Goal: Task Accomplishment & Management: Use online tool/utility

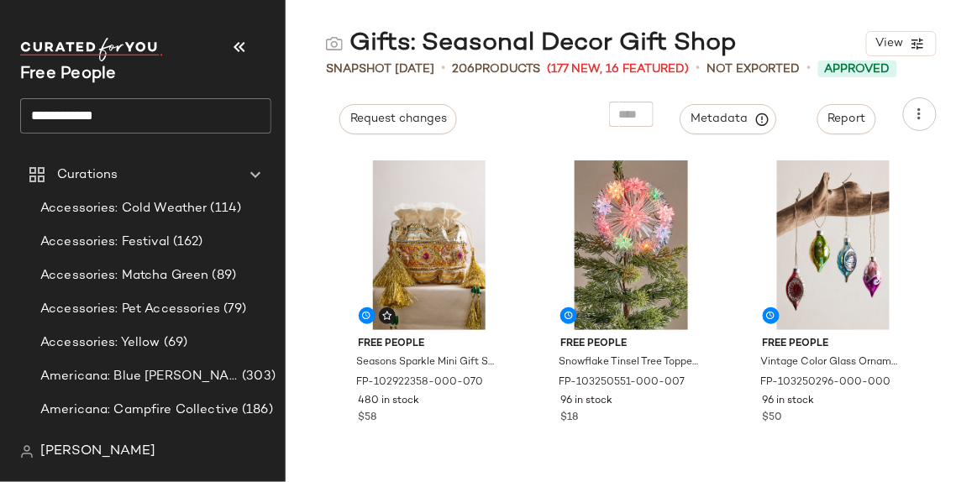
click at [123, 123] on input "**********" at bounding box center [145, 115] width 251 height 35
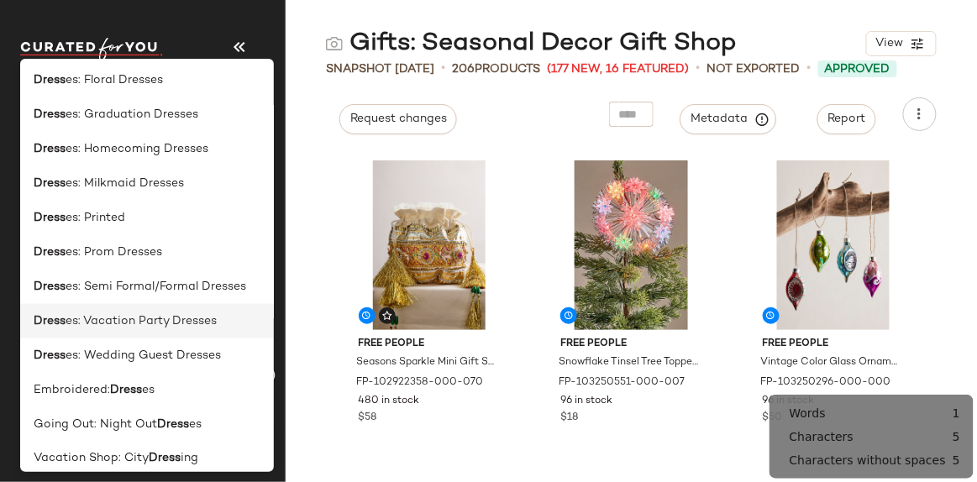
scroll to position [426, 0]
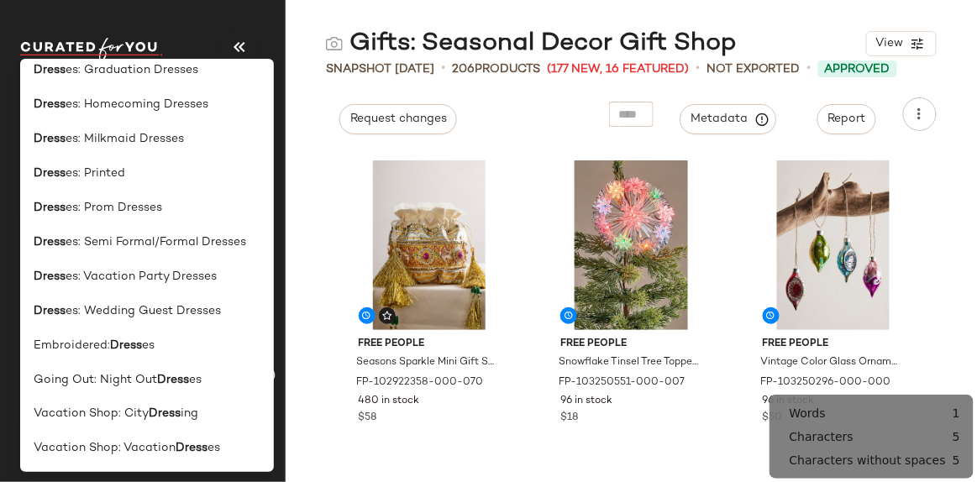
type input "*****"
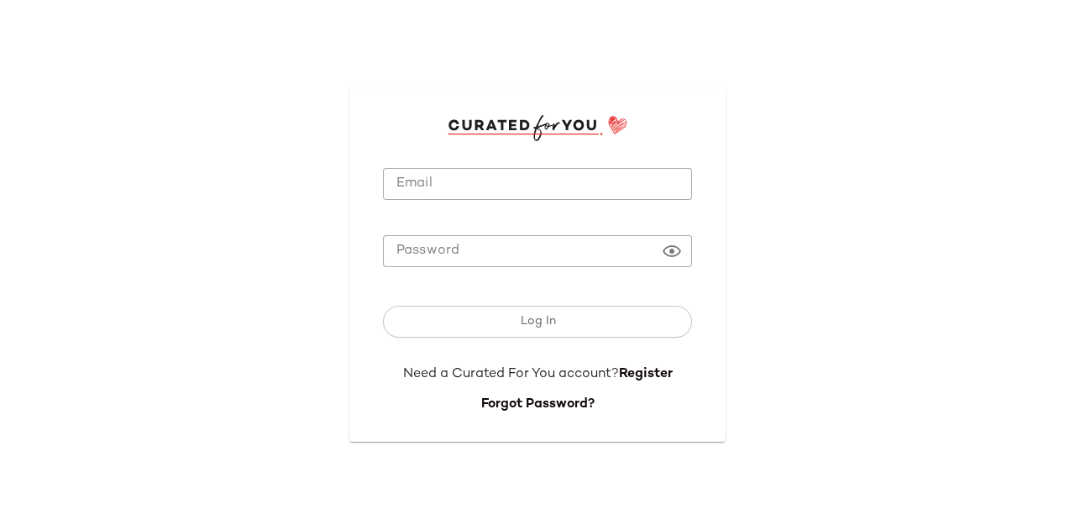
type input "**********"
click at [500, 313] on button "Log In" at bounding box center [537, 322] width 309 height 32
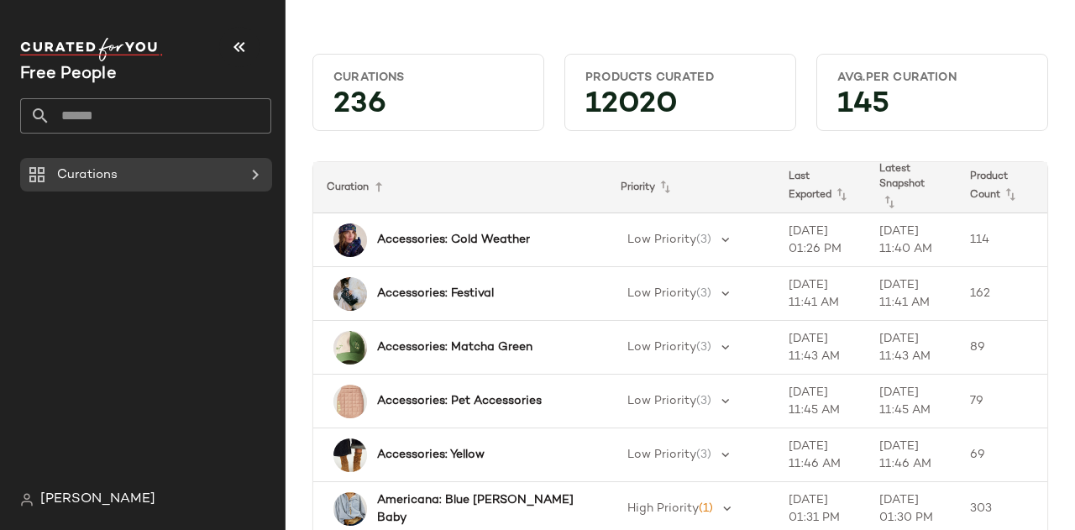
click at [202, 104] on input "text" at bounding box center [160, 115] width 221 height 35
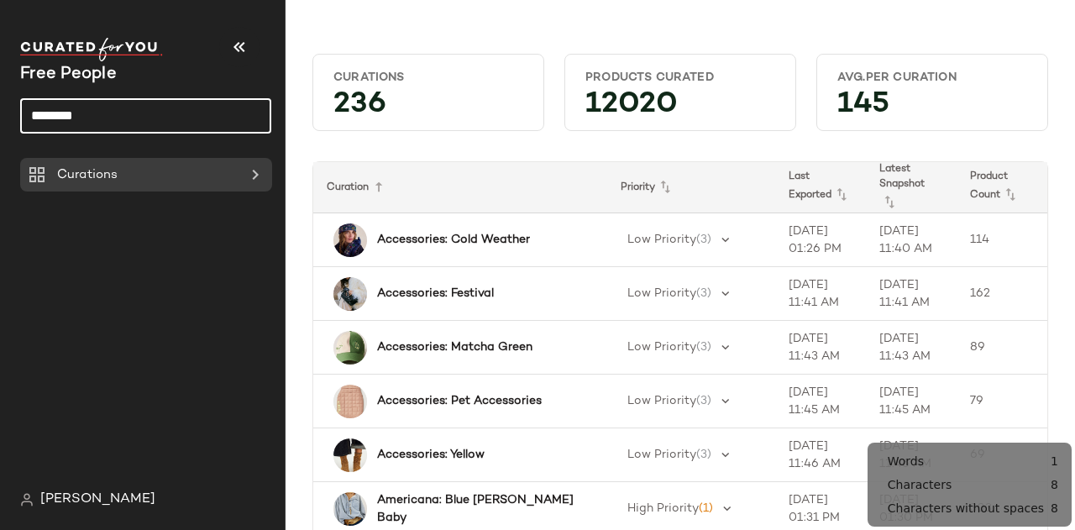
type input "********"
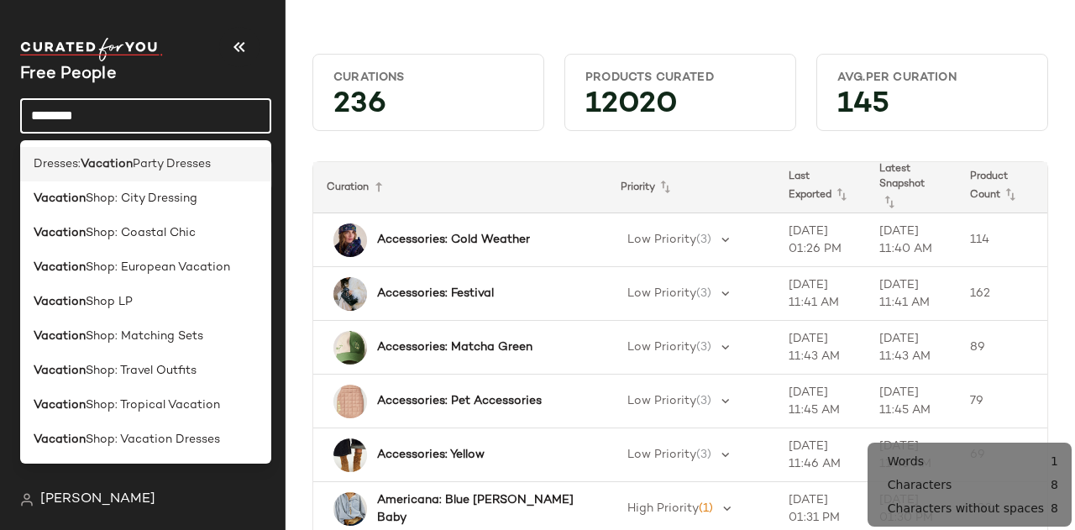
click at [203, 170] on span "Party Dresses" at bounding box center [172, 164] width 78 height 18
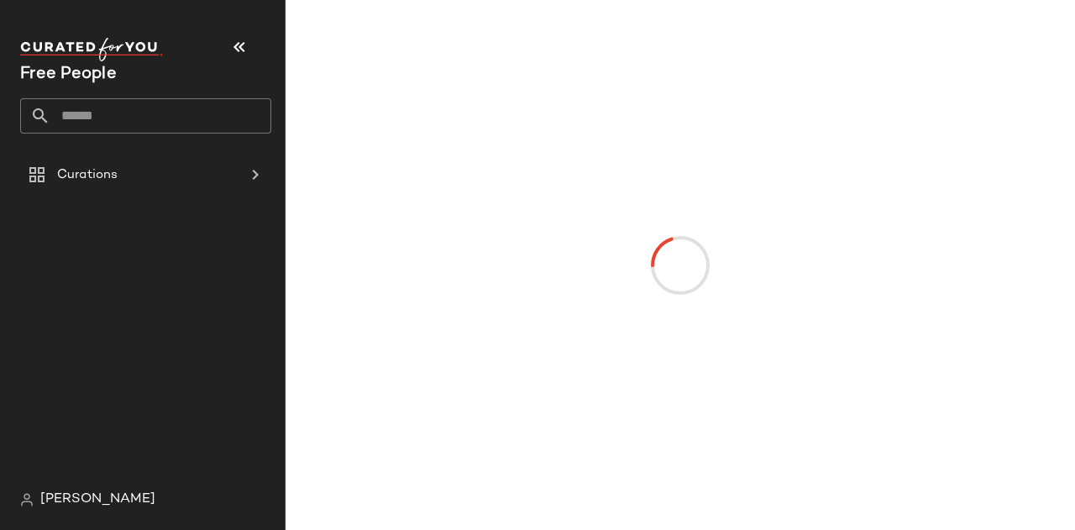
drag, startPoint x: 1463, startPoint y: 145, endPoint x: 1596, endPoint y: 118, distance: 135.4
click at [1074, 118] on html "Free People Curations [PERSON_NAME]" at bounding box center [537, 265] width 1075 height 530
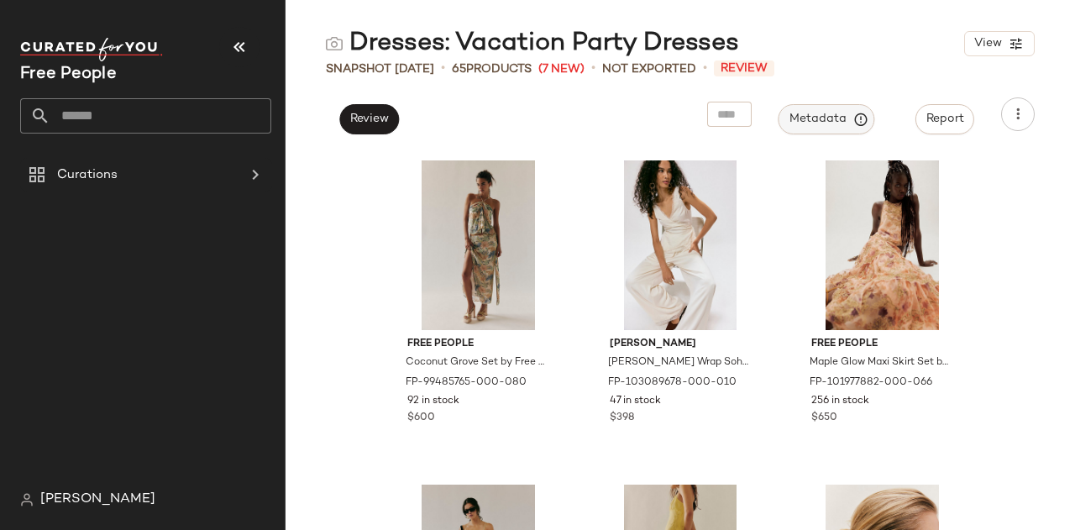
click at [830, 120] on span "Metadata" at bounding box center [827, 119] width 76 height 15
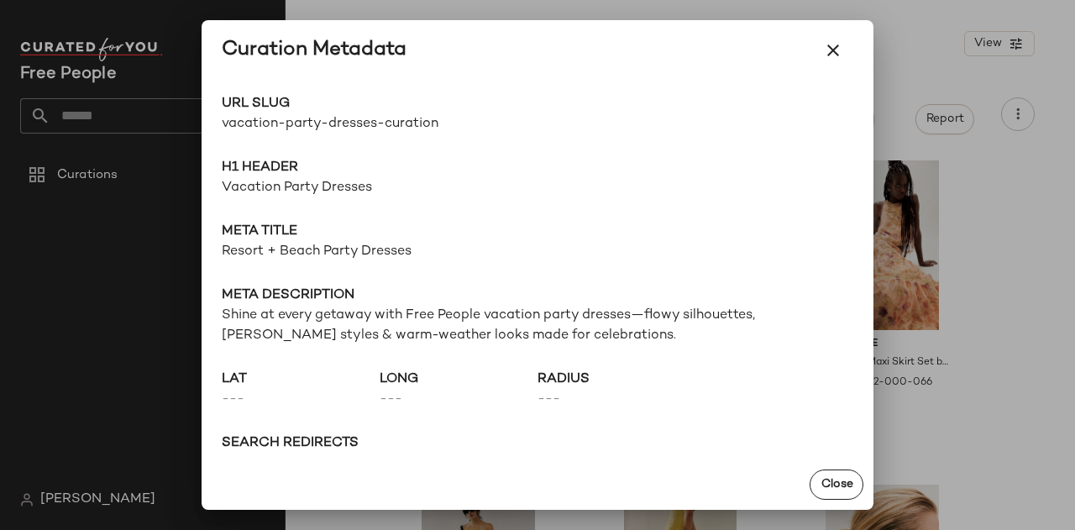
click at [296, 128] on span "vacation-party-dresses-curation" at bounding box center [380, 124] width 316 height 20
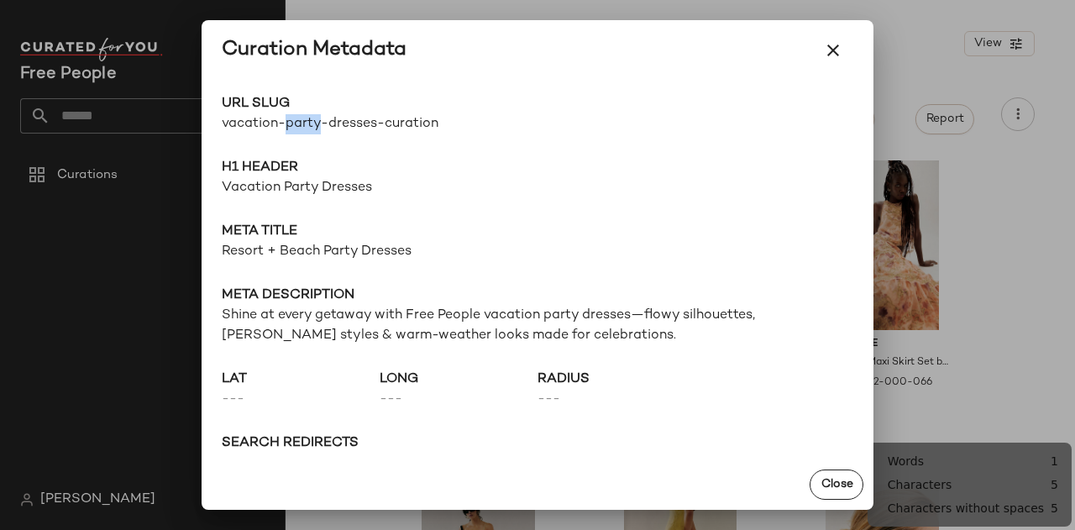
click at [296, 128] on span "vacation-party-dresses-curation" at bounding box center [380, 124] width 316 height 20
copy div "vacation-party-dresses-curation Go to Shop"
drag, startPoint x: 405, startPoint y: 310, endPoint x: 270, endPoint y: 278, distance: 138.1
click at [297, 300] on span "Meta description" at bounding box center [538, 296] width 632 height 20
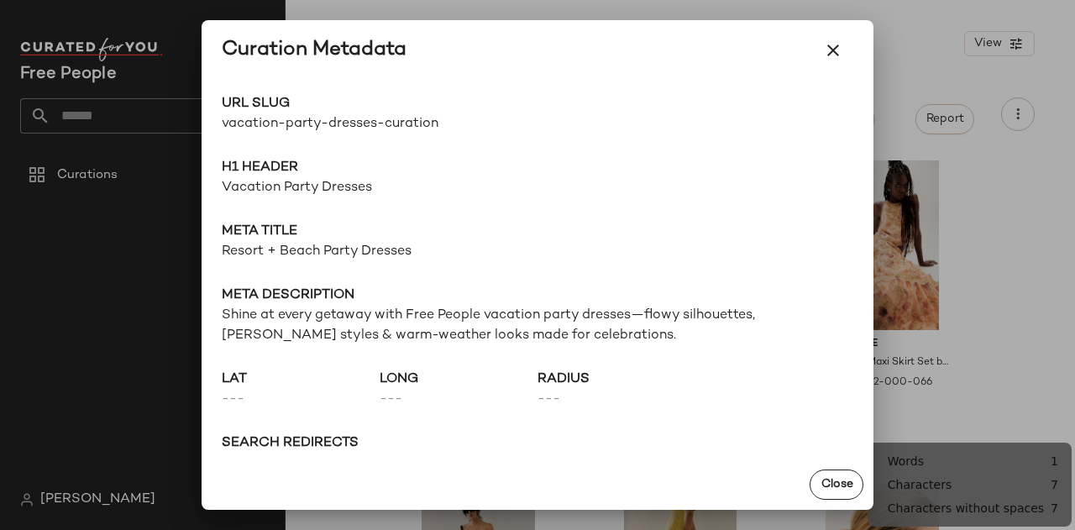
click at [248, 191] on span "Vacation Party Dresses" at bounding box center [538, 188] width 632 height 20
click at [249, 191] on span "Vacation Party Dresses" at bounding box center [538, 188] width 632 height 20
copy span "Vacation Party Dresses"
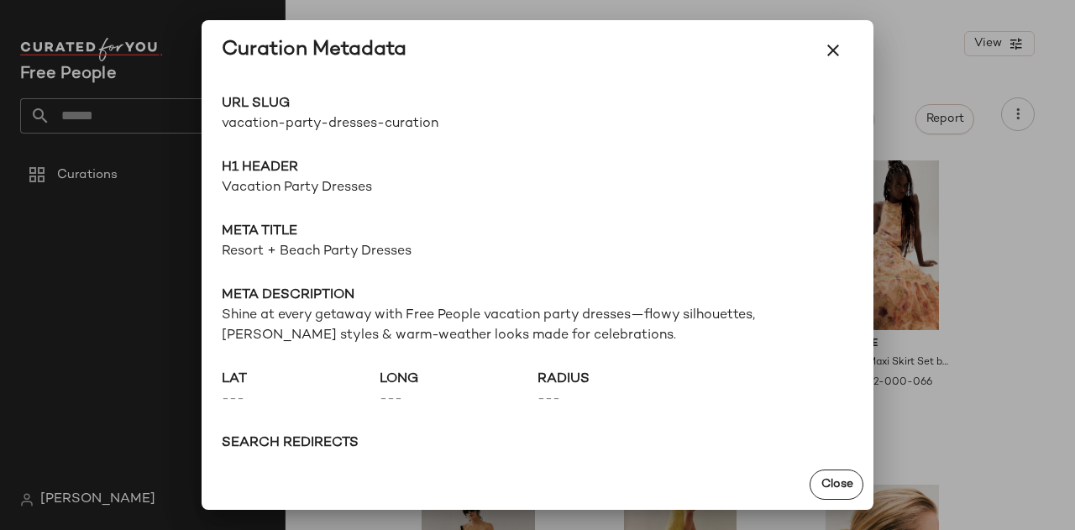
click at [312, 245] on span "Resort + Beach Party Dresses" at bounding box center [538, 252] width 632 height 20
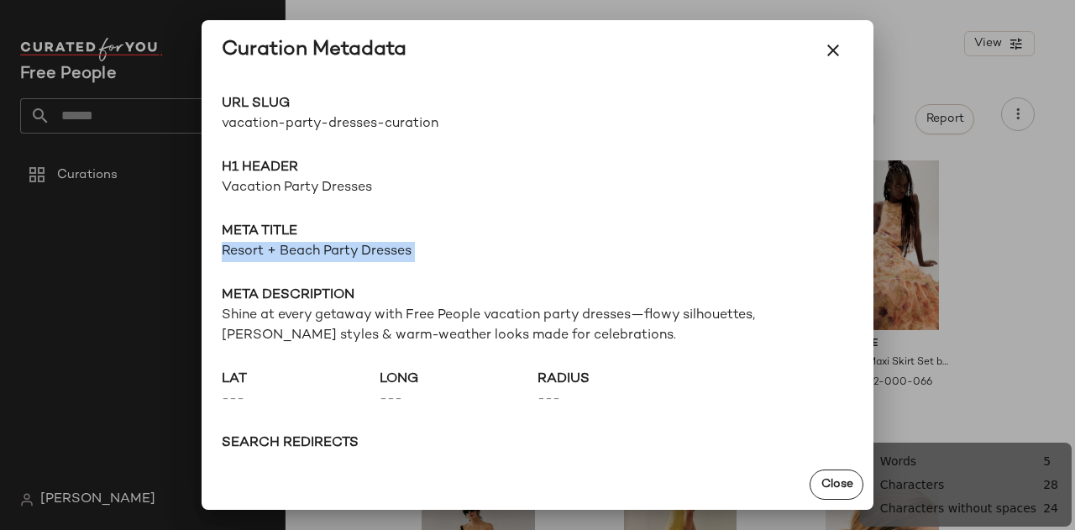
copy span "Resort + Beach Party Dresses"
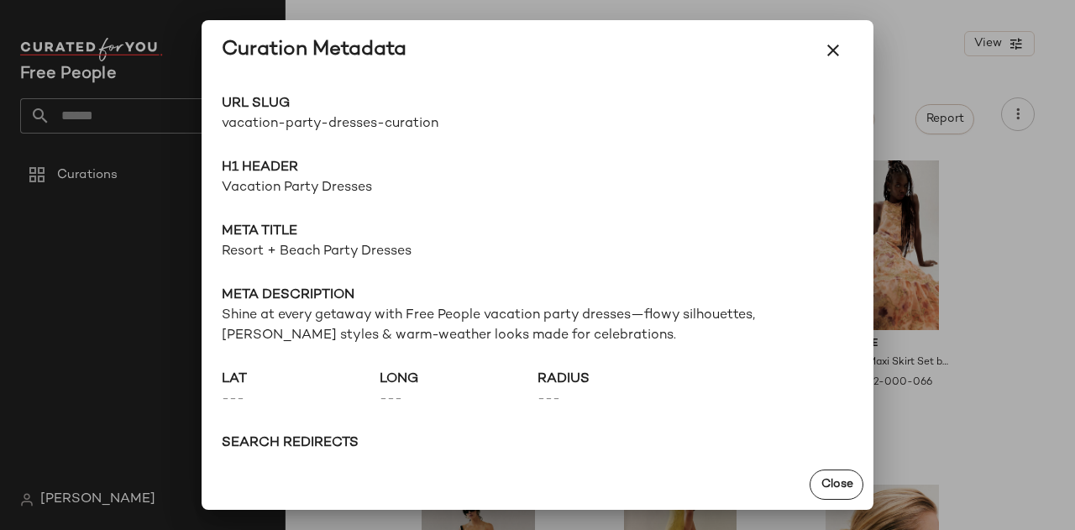
click at [390, 330] on span "Shine at every getaway with Free People vacation party dresses—flowy silhouette…" at bounding box center [538, 326] width 632 height 40
click at [388, 330] on span "Shine at every getaway with Free People vacation party dresses—flowy silhouette…" at bounding box center [538, 326] width 632 height 40
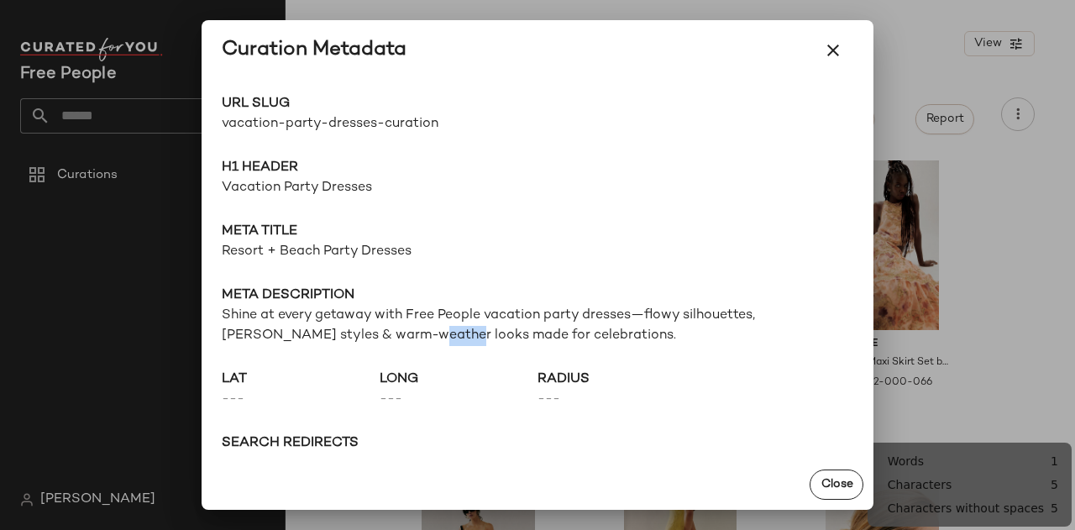
click at [388, 330] on span "Shine at every getaway with Free People vacation party dresses—flowy silhouette…" at bounding box center [538, 326] width 632 height 40
click at [603, 305] on span "Meta description" at bounding box center [538, 296] width 632 height 20
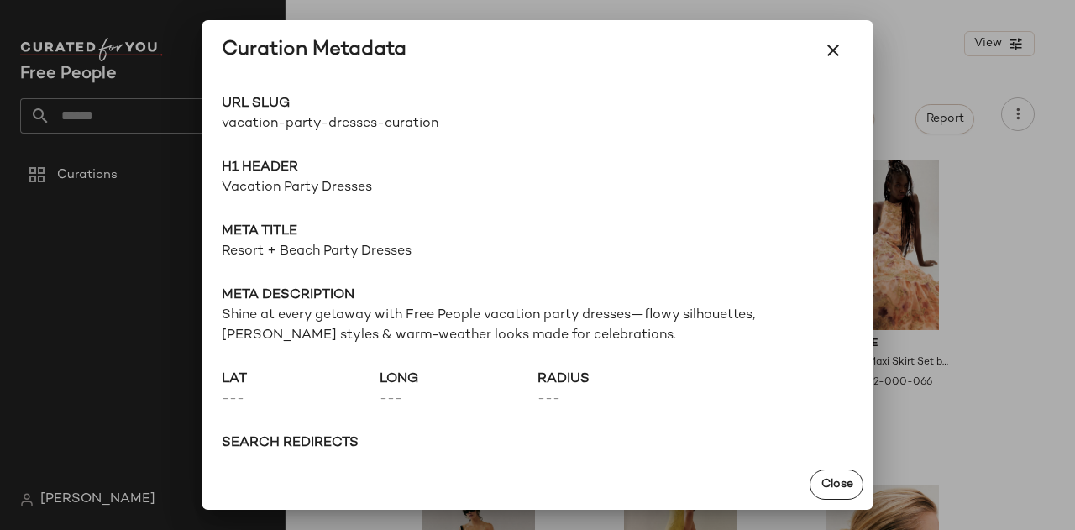
click at [612, 317] on span "Shine at every getaway with Free People vacation party dresses—flowy silhouette…" at bounding box center [538, 326] width 632 height 40
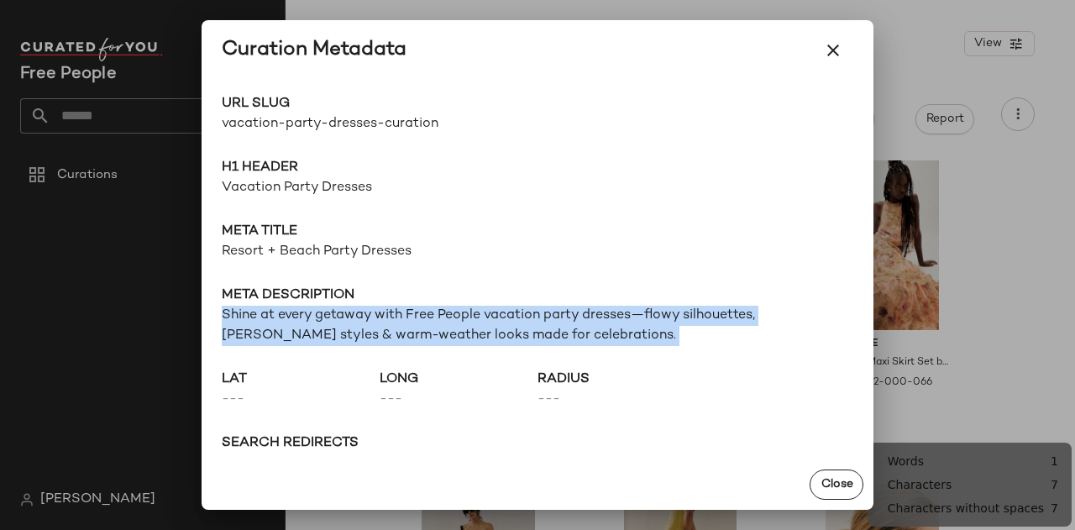
click at [612, 317] on span "Shine at every getaway with Free People vacation party dresses—flowy silhouette…" at bounding box center [538, 326] width 632 height 40
copy span "Shine at every getaway with Free People vacation party dresses—flowy silhouette…"
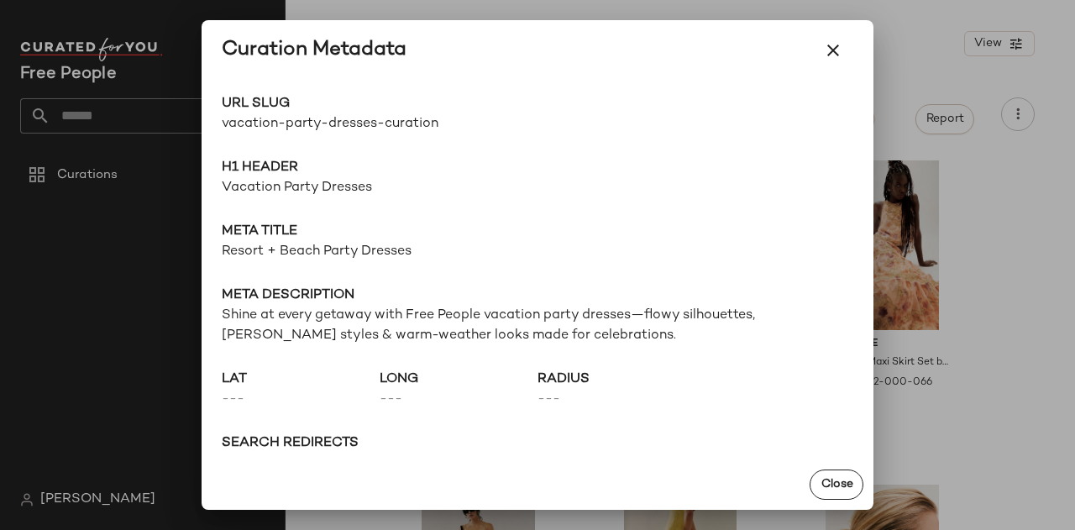
click at [171, 98] on div at bounding box center [537, 265] width 1075 height 530
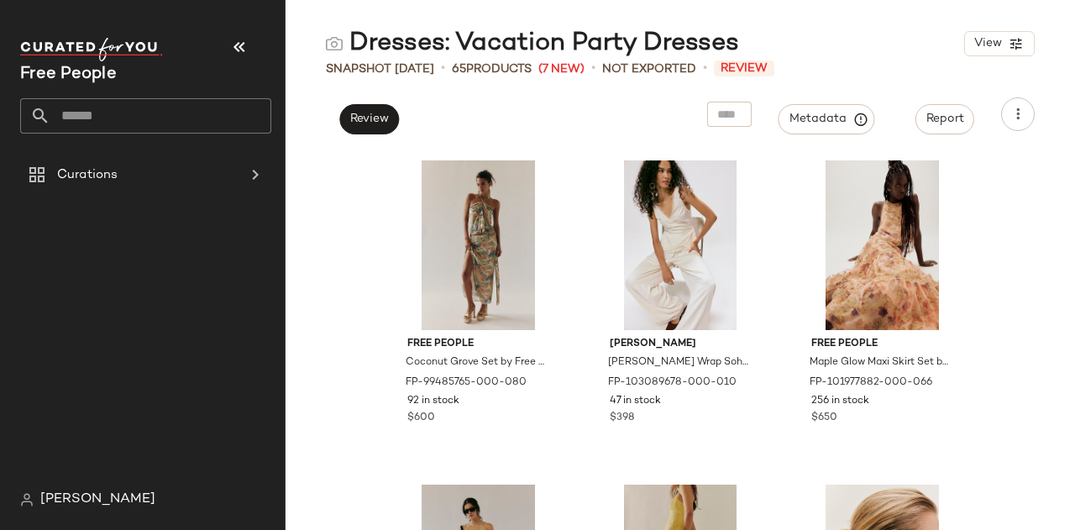
drag, startPoint x: 99, startPoint y: 120, endPoint x: 213, endPoint y: 8, distance: 159.8
click at [99, 120] on input "text" at bounding box center [160, 115] width 221 height 35
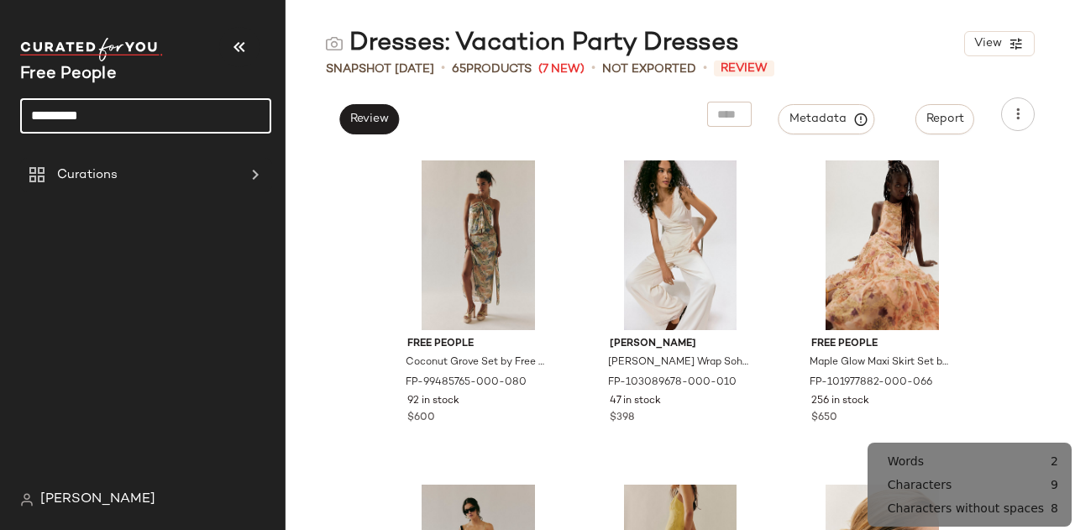
type input "*********"
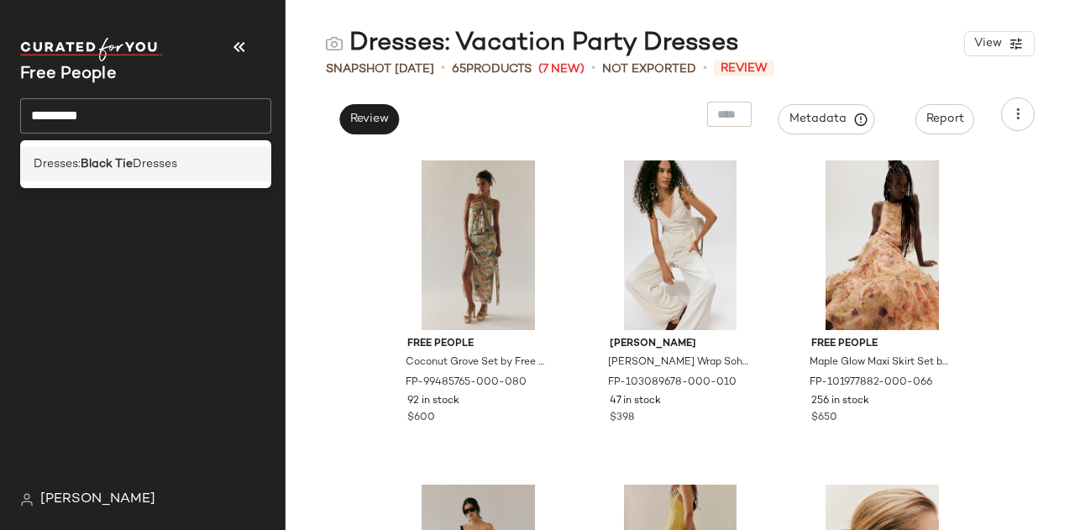
click at [189, 152] on div "Dresses: Black Tie Dresses" at bounding box center [145, 164] width 251 height 34
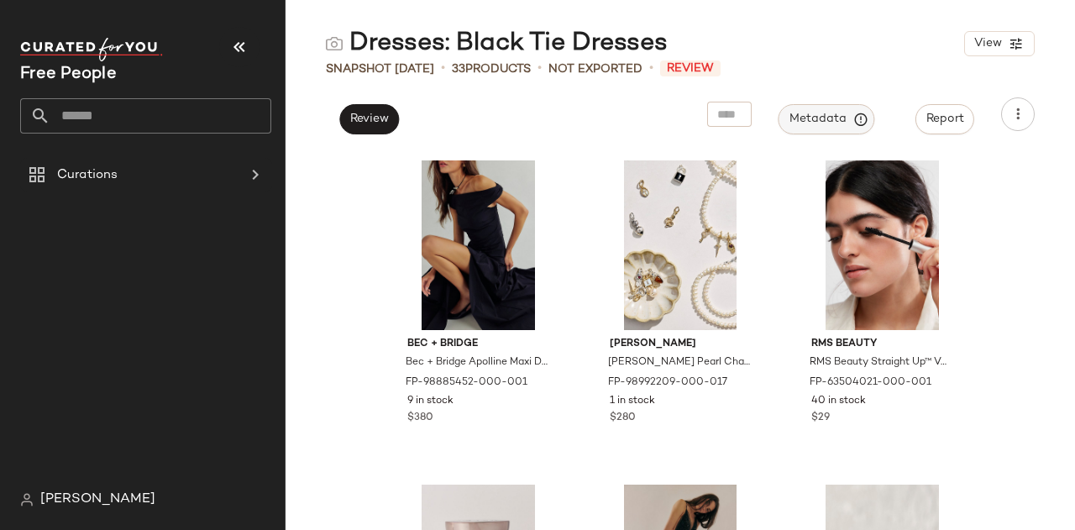
click at [840, 122] on span "Metadata" at bounding box center [827, 119] width 76 height 15
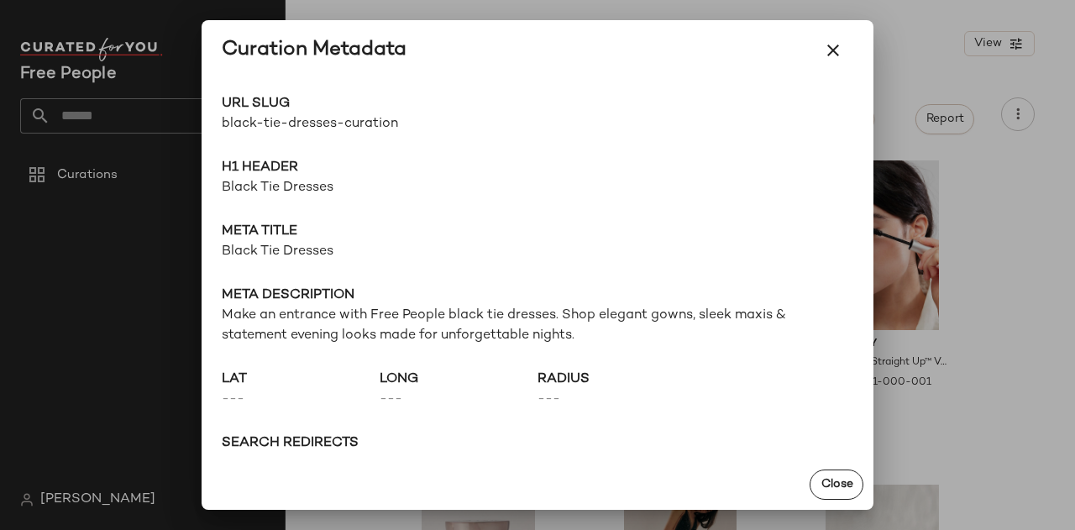
click at [307, 129] on span "black-tie-dresses-curation" at bounding box center [380, 124] width 316 height 20
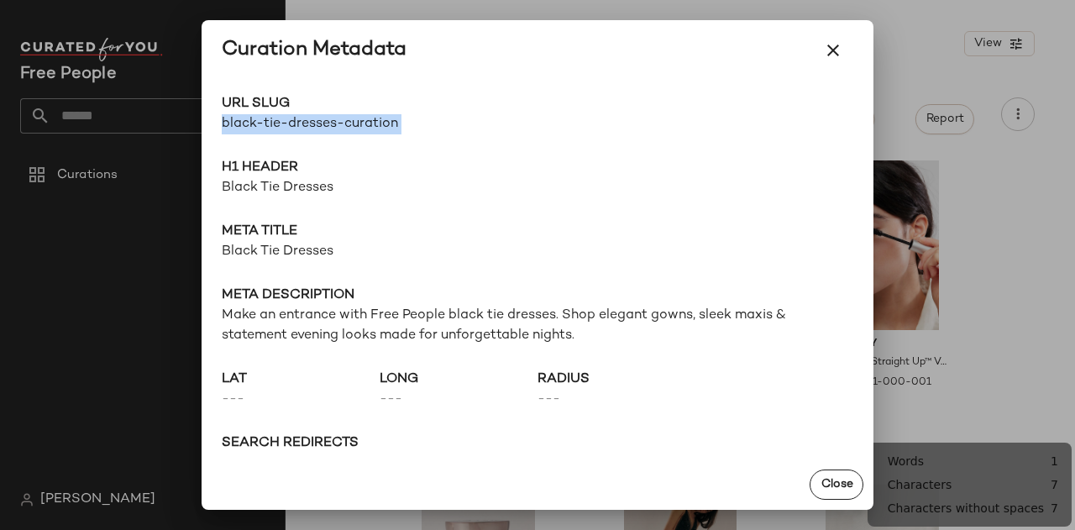
click at [307, 129] on span "black-tie-dresses-curation" at bounding box center [380, 124] width 316 height 20
copy div "black-tie-dresses-curation Go to Shop"
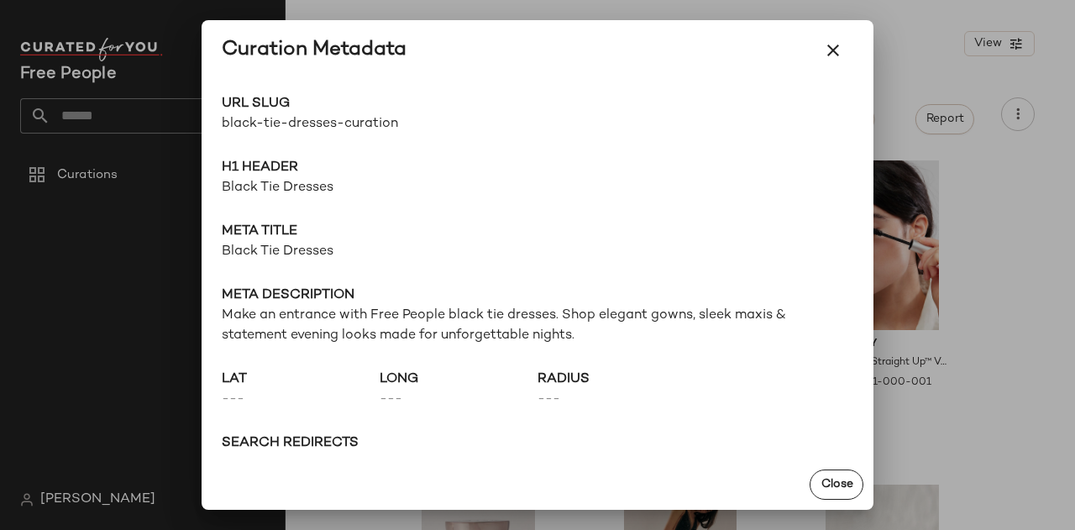
click at [283, 186] on span "Black Tie Dresses" at bounding box center [538, 188] width 632 height 20
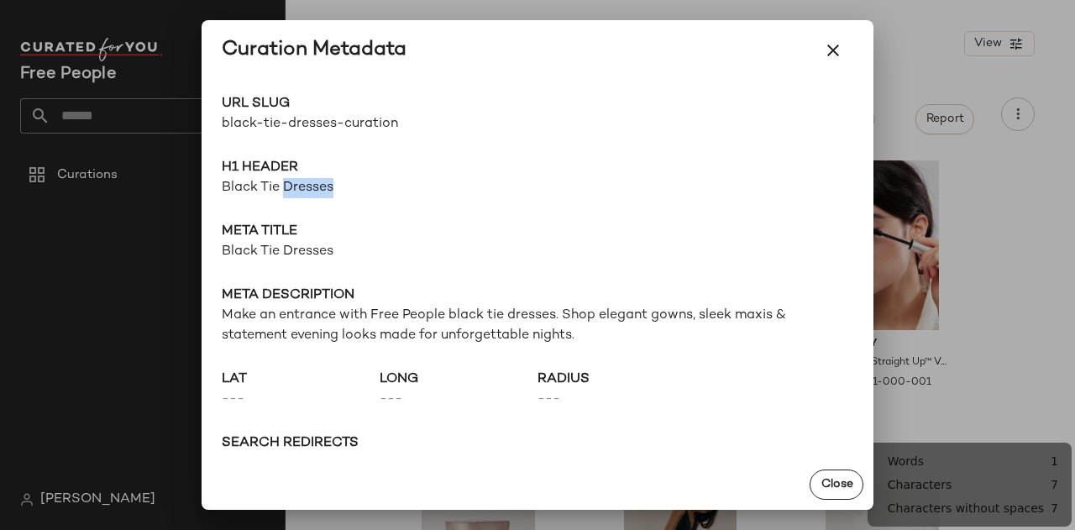
click at [283, 186] on span "Black Tie Dresses" at bounding box center [538, 188] width 632 height 20
copy span "Black Tie Dresses"
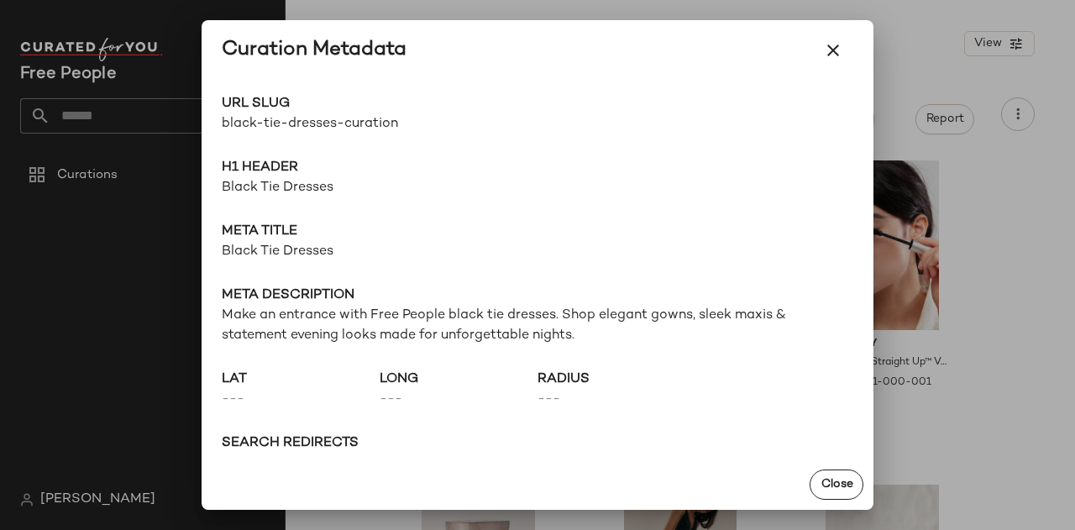
click at [497, 328] on span "Make an entrance with Free People black tie dresses. Shop elegant gowns, sleek …" at bounding box center [538, 326] width 632 height 40
click at [497, 325] on span "Make an entrance with Free People black tie dresses. Shop elegant gowns, sleek …" at bounding box center [538, 326] width 632 height 40
click at [499, 325] on span "Make an entrance with Free People black tie dresses. Shop elegant gowns, sleek …" at bounding box center [538, 326] width 632 height 40
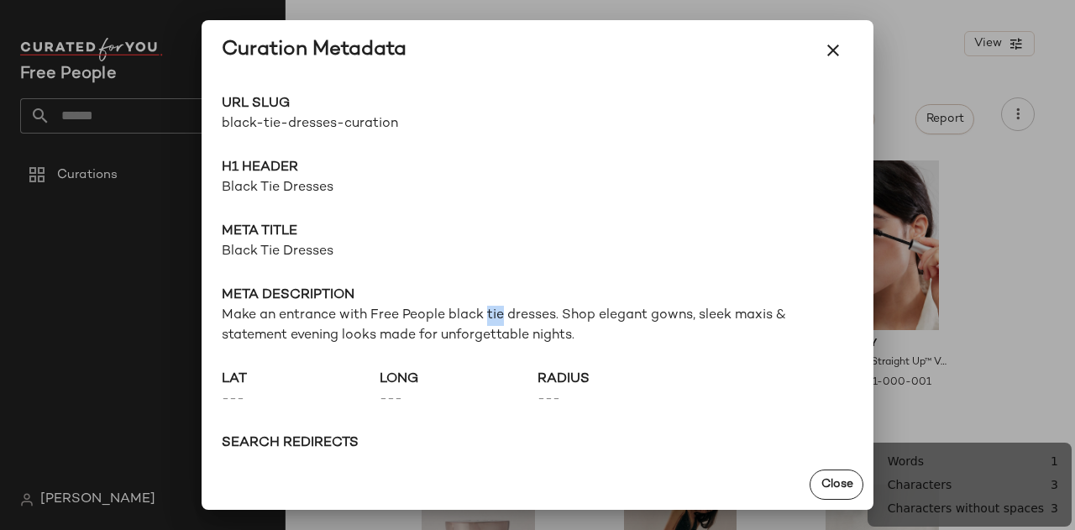
click at [492, 320] on span "Make an entrance with Free People black tie dresses. Shop elegant gowns, sleek …" at bounding box center [538, 326] width 632 height 40
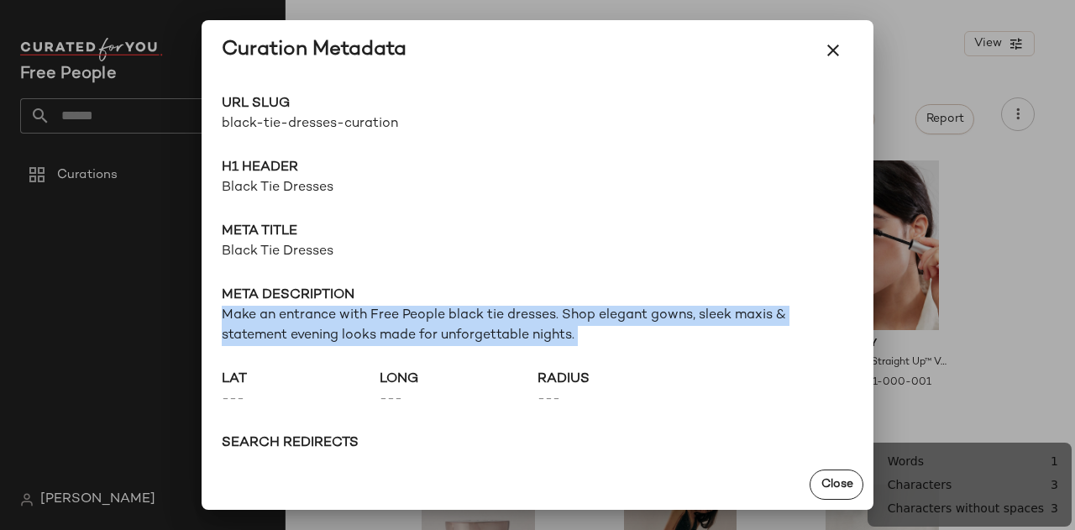
click at [492, 320] on span "Make an entrance with Free People black tie dresses. Shop elegant gowns, sleek …" at bounding box center [538, 326] width 632 height 40
copy span "Make an entrance with Free People black tie dresses. Shop elegant gowns, sleek …"
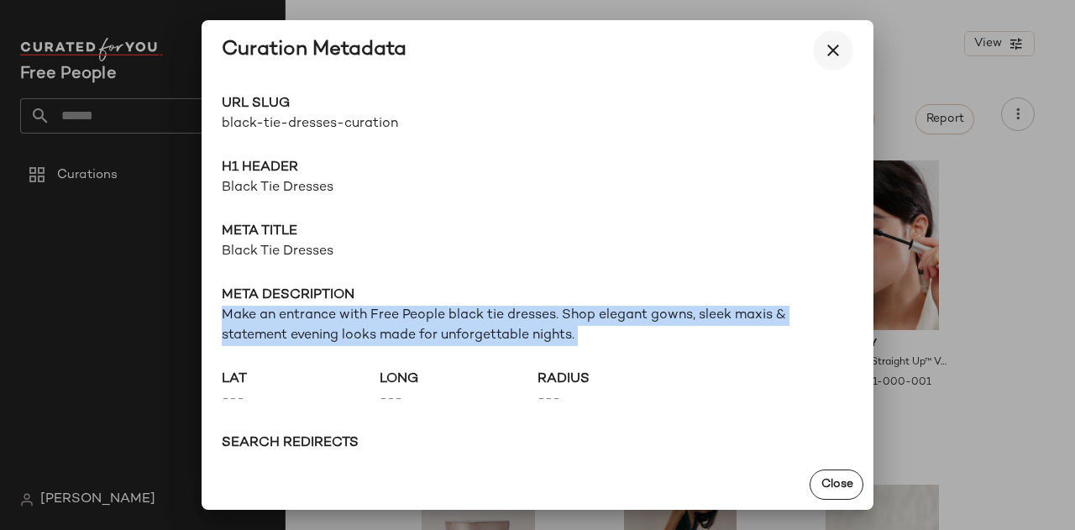
click at [835, 37] on button "button" at bounding box center [833, 50] width 40 height 40
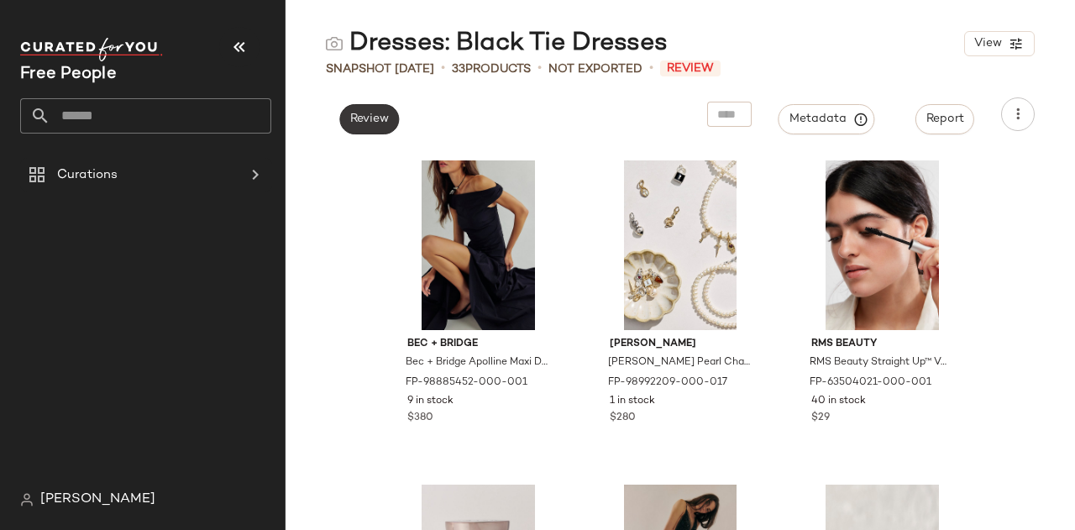
click at [359, 129] on button "Review" at bounding box center [369, 119] width 60 height 30
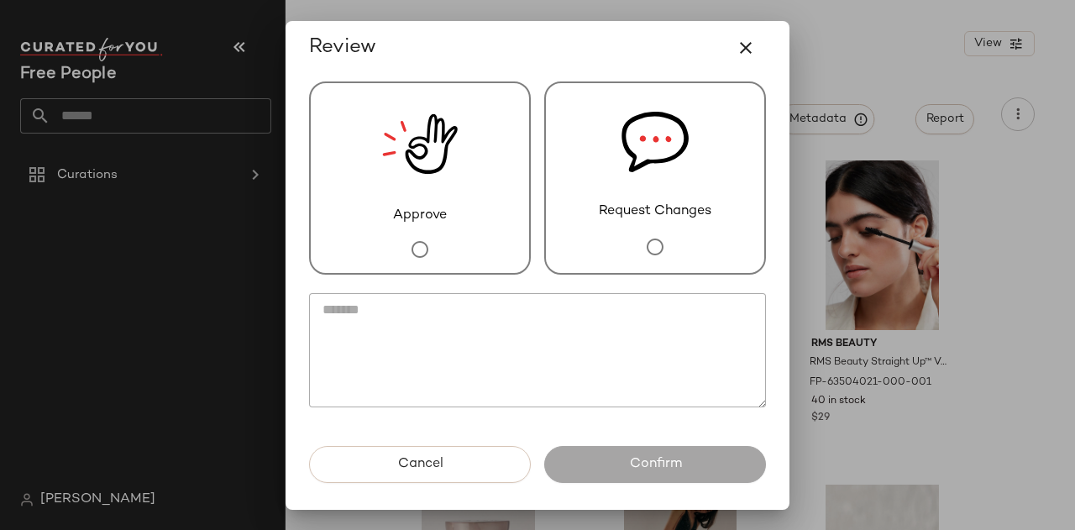
click at [388, 173] on img at bounding box center [420, 144] width 76 height 123
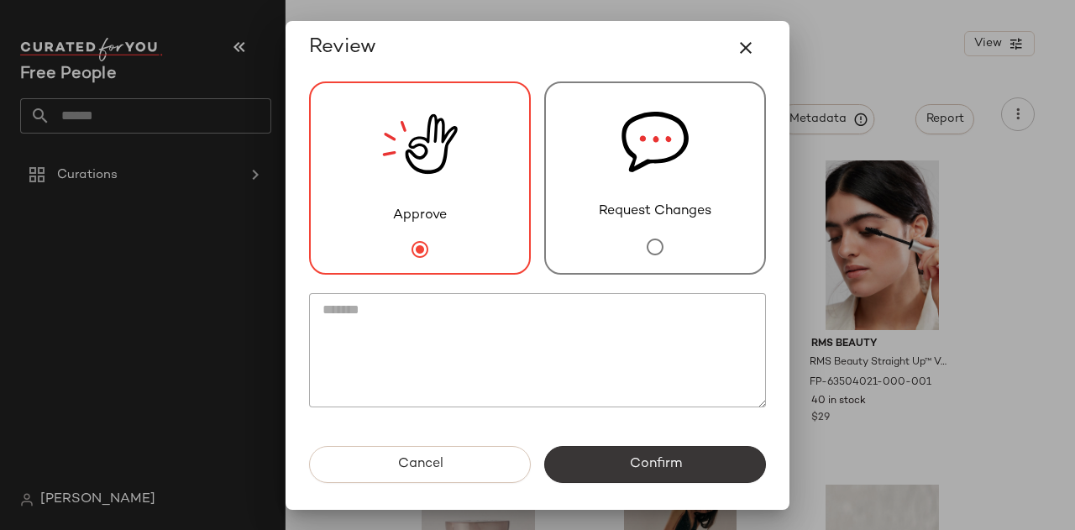
click at [630, 450] on button "Confirm" at bounding box center [655, 464] width 222 height 37
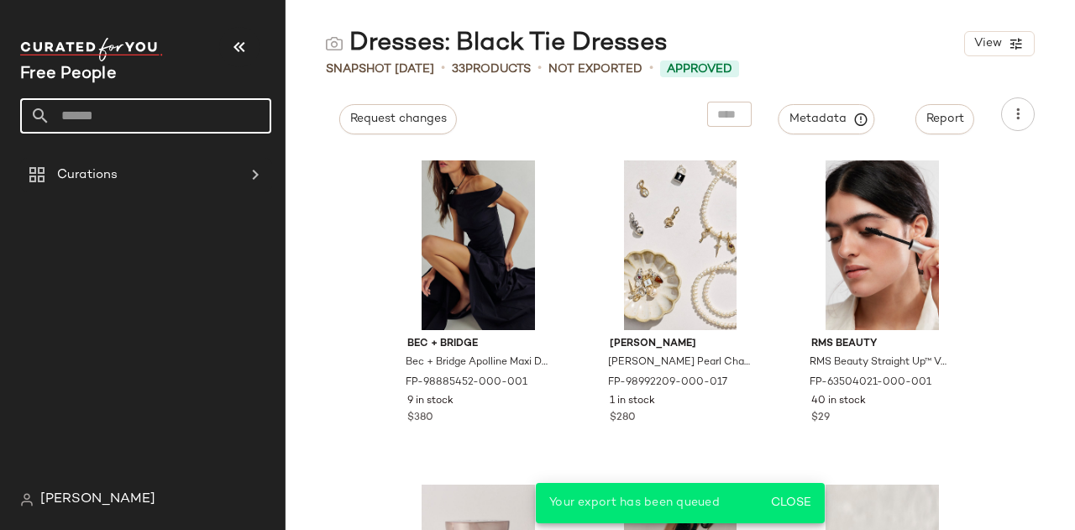
click at [185, 110] on input "text" at bounding box center [160, 115] width 221 height 35
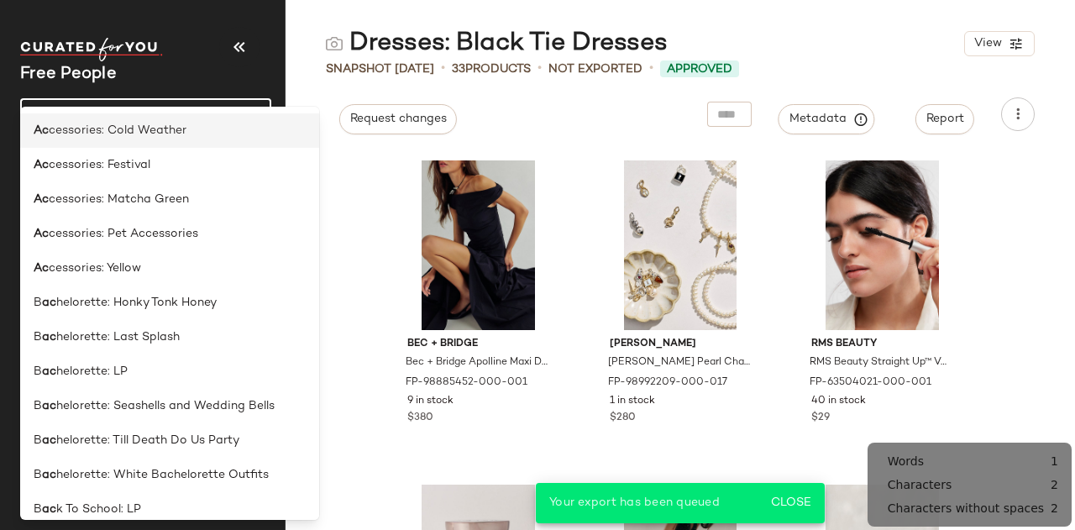
type input "*"
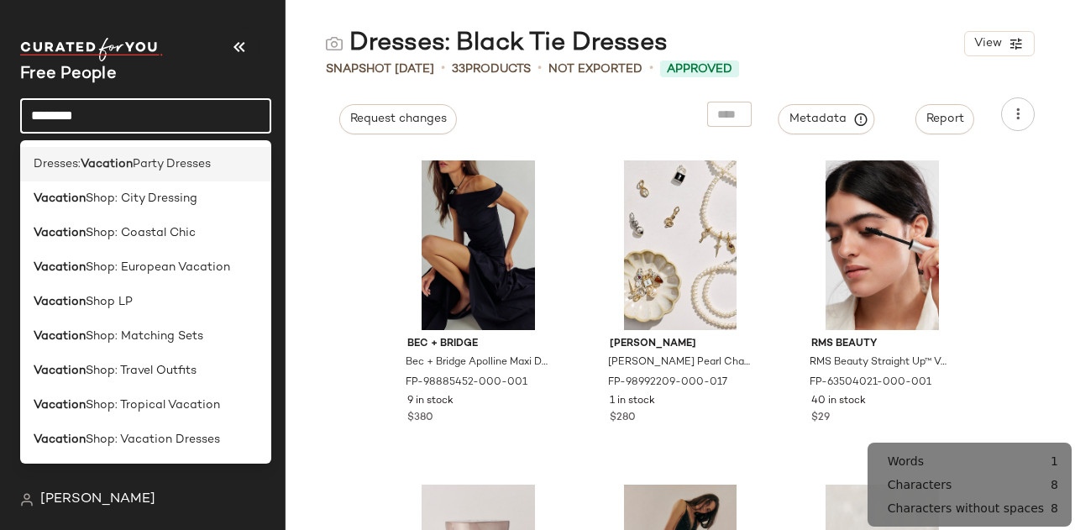
type input "********"
click at [182, 167] on span "Party Dresses" at bounding box center [172, 164] width 78 height 18
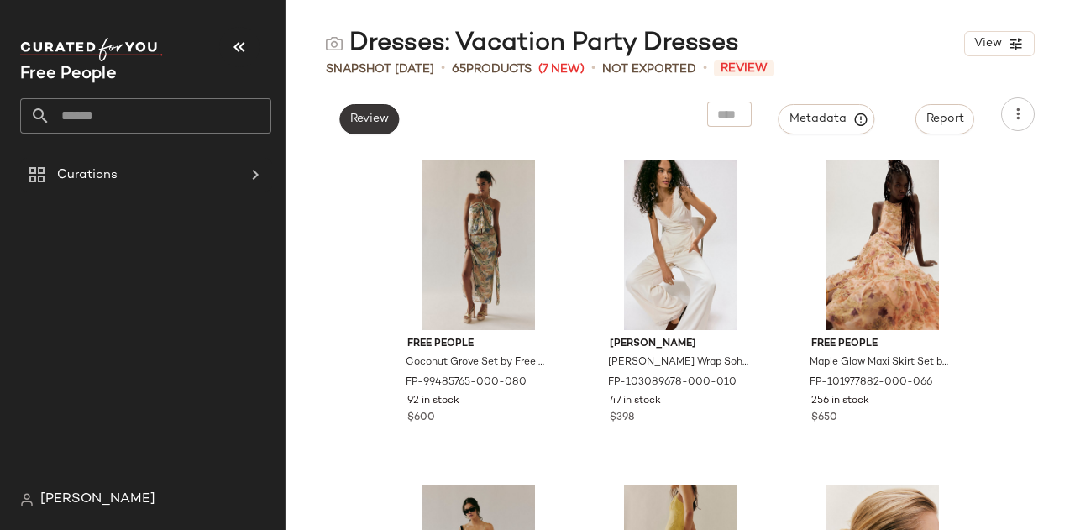
click at [361, 115] on span "Review" at bounding box center [368, 119] width 39 height 13
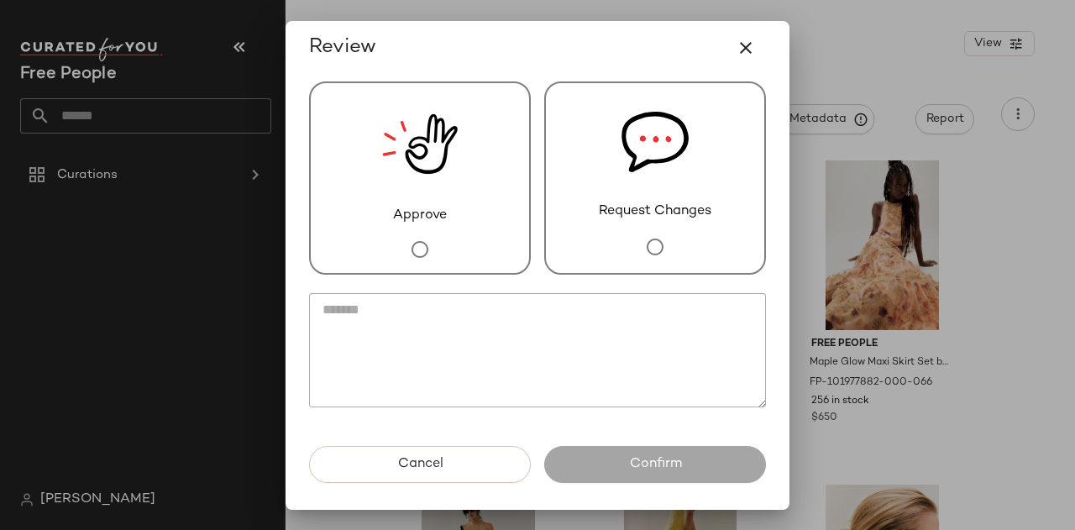
click at [382, 160] on img at bounding box center [420, 144] width 76 height 123
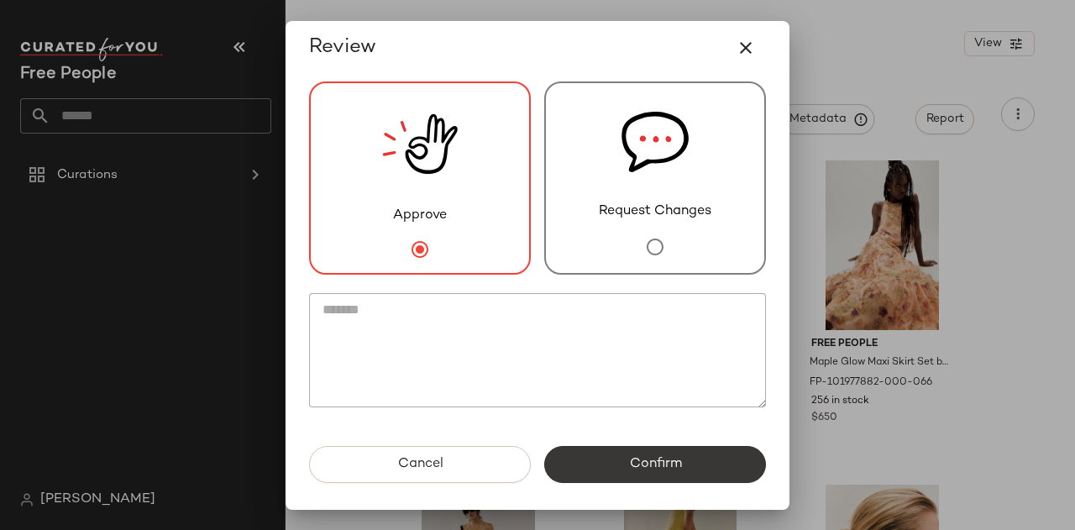
click at [632, 461] on span "Confirm" at bounding box center [654, 464] width 53 height 16
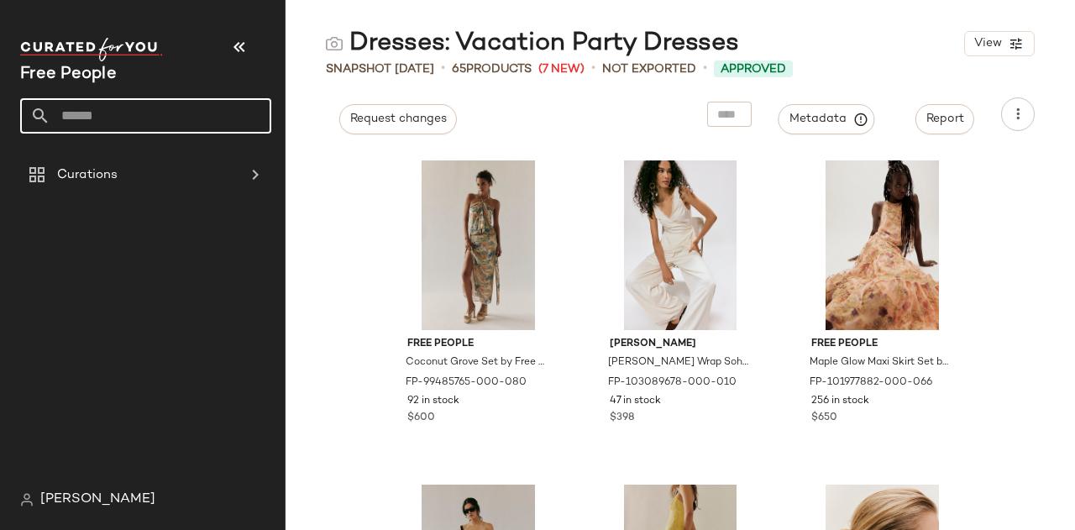
click at [160, 110] on input "text" at bounding box center [160, 115] width 221 height 35
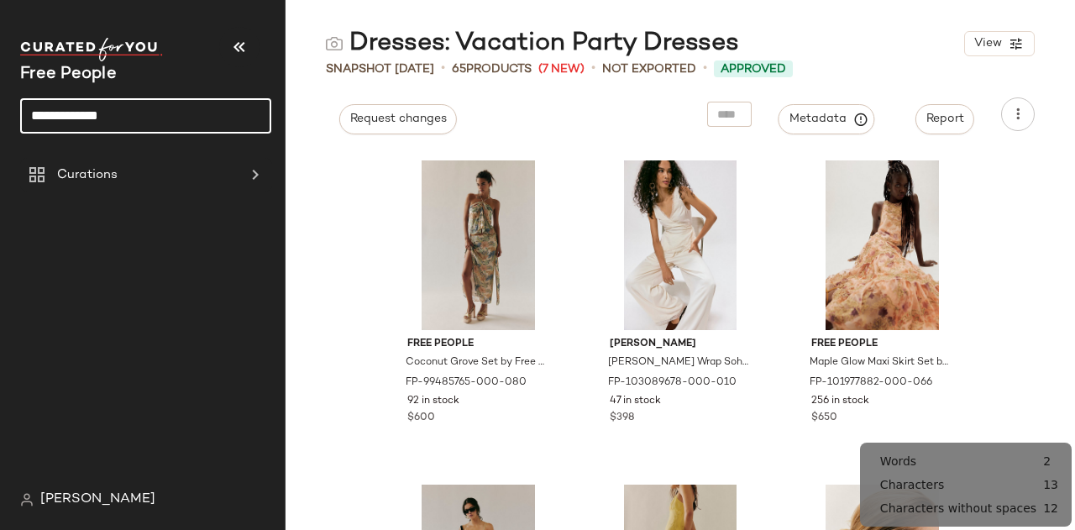
type input "**********"
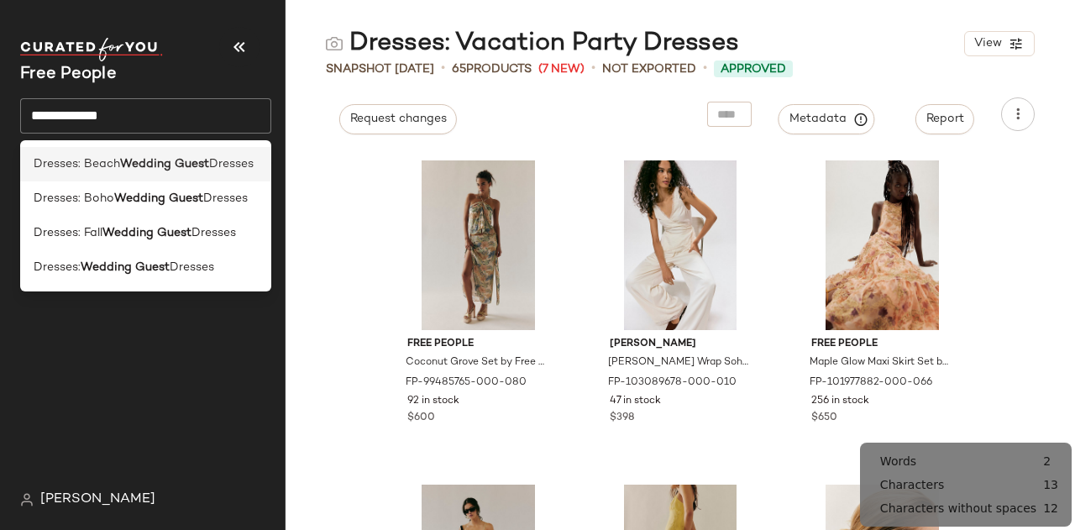
click at [216, 171] on span "Dresses" at bounding box center [231, 164] width 45 height 18
